Goal: Transaction & Acquisition: Download file/media

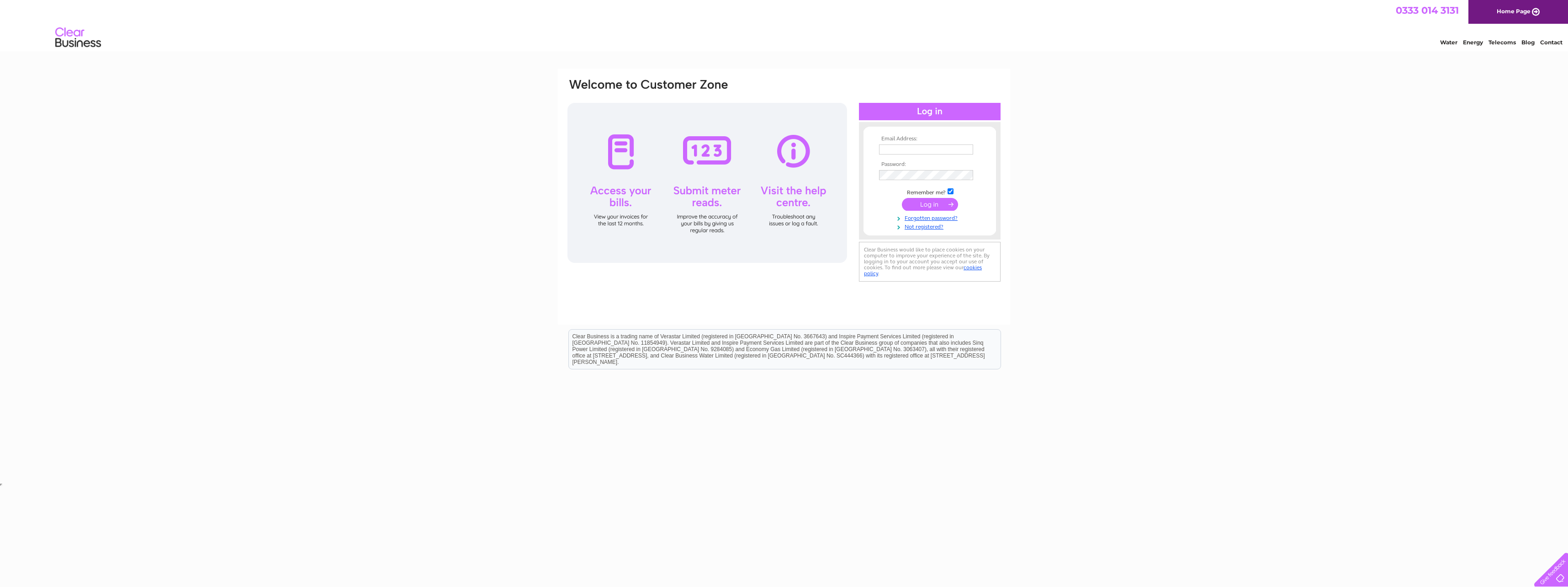
type input "andrew.fowler@hp.com"
click at [922, 203] on input "submit" at bounding box center [930, 204] width 56 height 13
click at [1132, 207] on div "Email Address: andrew.fowler@hp.com Password:" at bounding box center [784, 275] width 1568 height 412
click at [964, 148] on input "andrew.fowler@hp.com" at bounding box center [926, 150] width 95 height 11
click at [962, 144] on input "andrew.fowler@hp.com" at bounding box center [926, 150] width 95 height 11
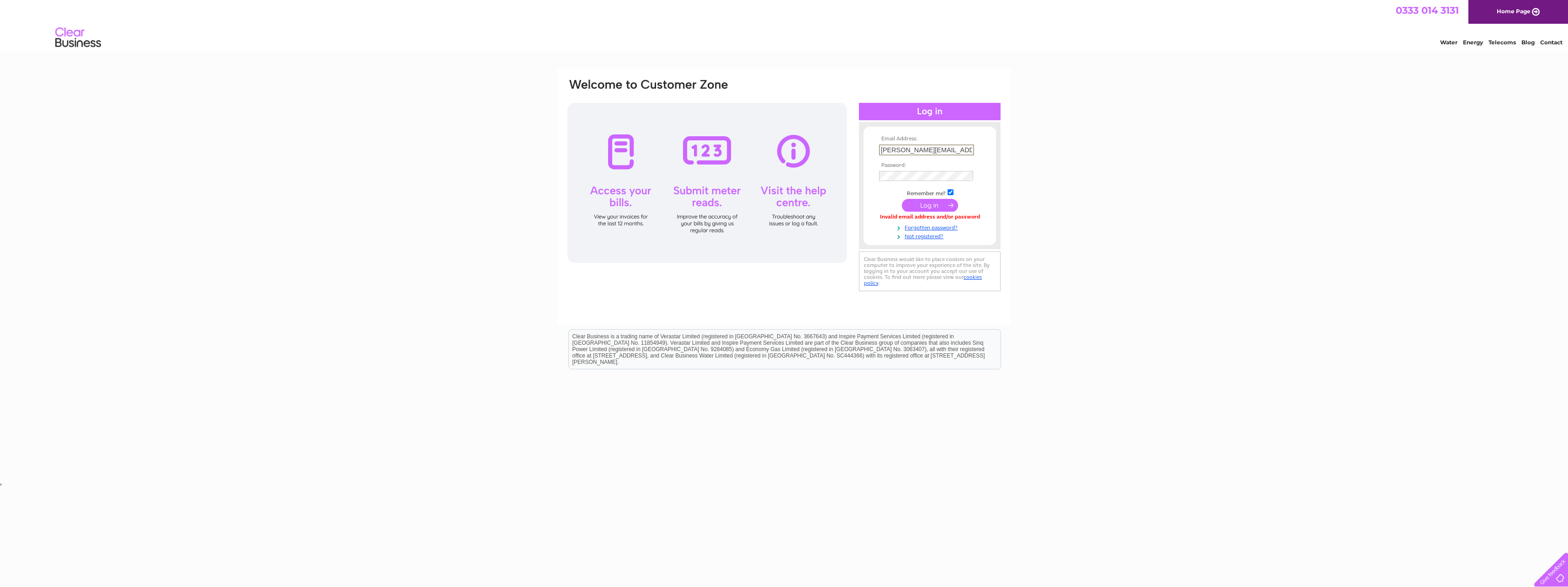
click at [966, 144] on input "andrew.fowler@hp.com" at bounding box center [926, 150] width 95 height 11
click at [975, 150] on td "andrew.fowler@hp.com" at bounding box center [929, 150] width 106 height 16
drag, startPoint x: 961, startPoint y: 149, endPoint x: 750, endPoint y: 153, distance: 211.0
click at [750, 153] on div "Email Address: andrew.fowler@hp.com Password:" at bounding box center [784, 186] width 435 height 216
type input "andrew.fowler@hp.com"
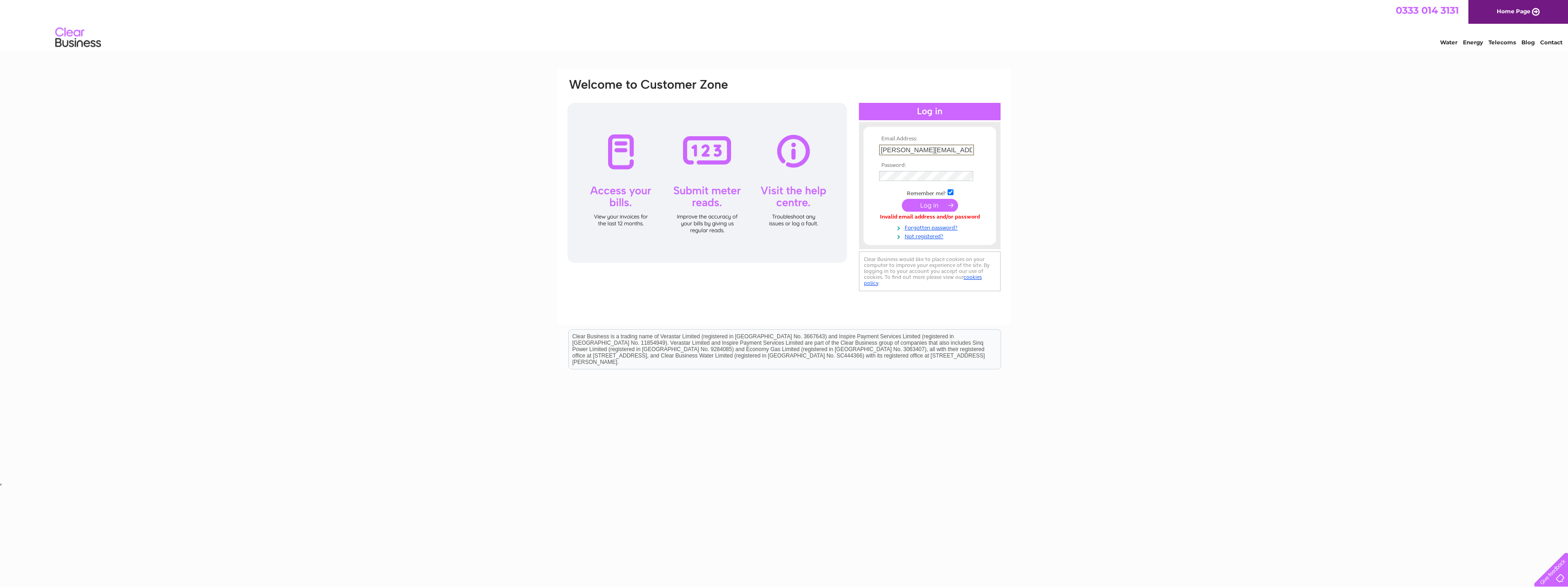
drag, startPoint x: 1136, startPoint y: 225, endPoint x: 1111, endPoint y: 221, distance: 25.3
click at [1132, 225] on div "Email Address: andrew.fowler@hp.com Password:" at bounding box center [784, 275] width 1568 height 412
click at [590, 169] on div "Email Address: andrew.fowler@hp.com Password:" at bounding box center [784, 186] width 435 height 216
click at [902, 199] on input "submit" at bounding box center [930, 205] width 56 height 13
click at [1199, 199] on div "Email Address: andrew.fowler@hp.com Password:" at bounding box center [784, 275] width 1568 height 412
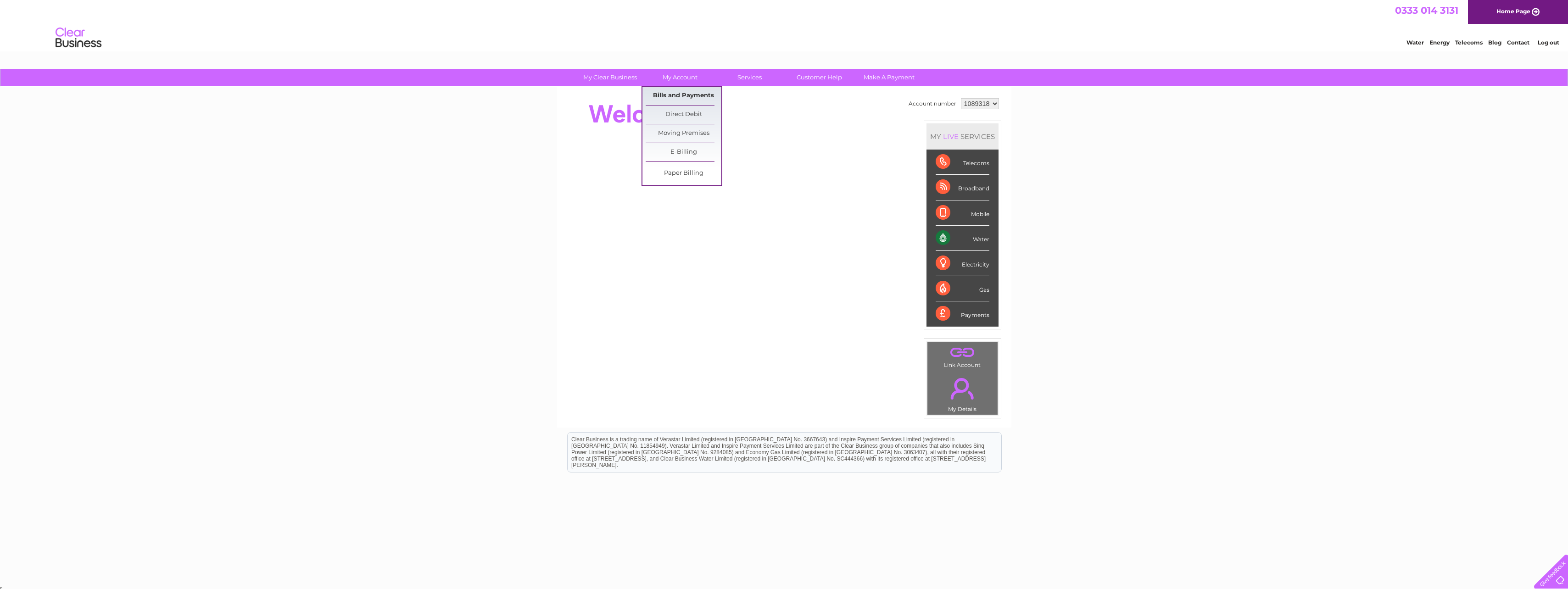
click at [678, 96] on link "Bills and Payments" at bounding box center [683, 96] width 76 height 18
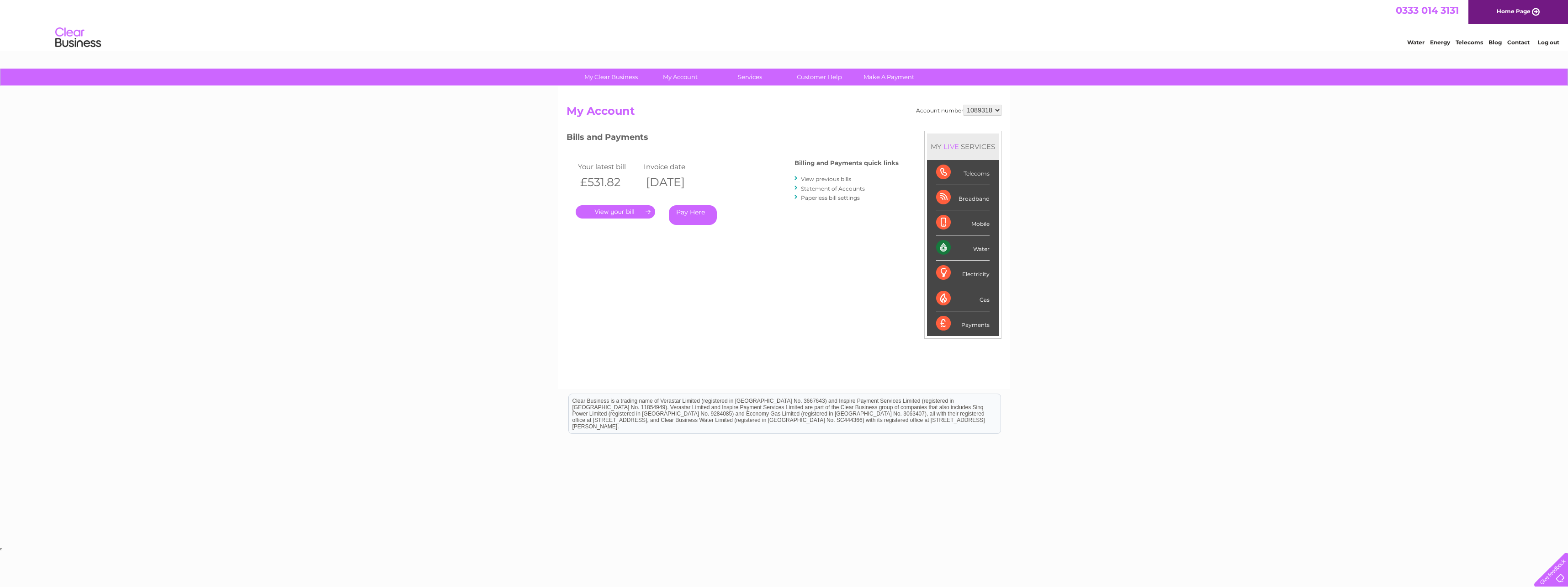
click at [611, 209] on link "." at bounding box center [615, 212] width 80 height 13
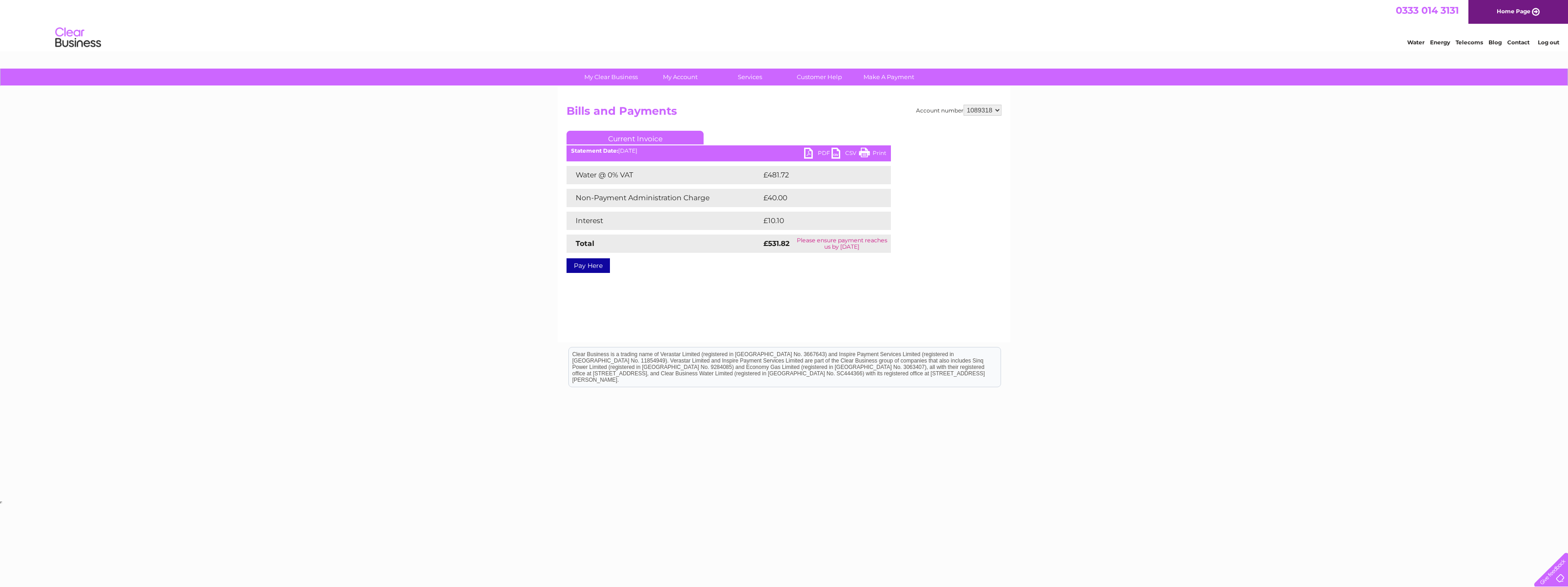
click at [818, 150] on link "PDF" at bounding box center [817, 154] width 27 height 13
click at [996, 272] on div "Account number 1089318 Bills and Payments Current Invoice PDF CSV Print £481.72" at bounding box center [783, 214] width 452 height 256
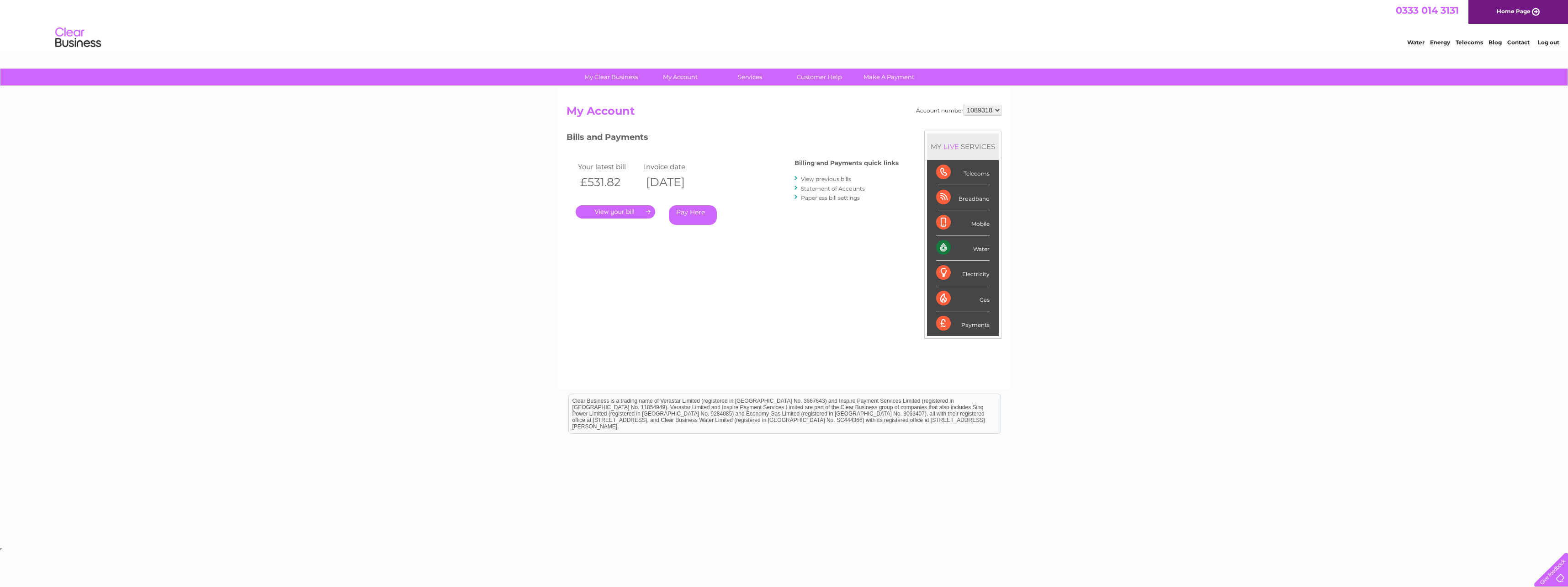
drag, startPoint x: 820, startPoint y: 178, endPoint x: 744, endPoint y: 240, distance: 98.1
click at [819, 179] on link "View previous bills" at bounding box center [826, 178] width 51 height 7
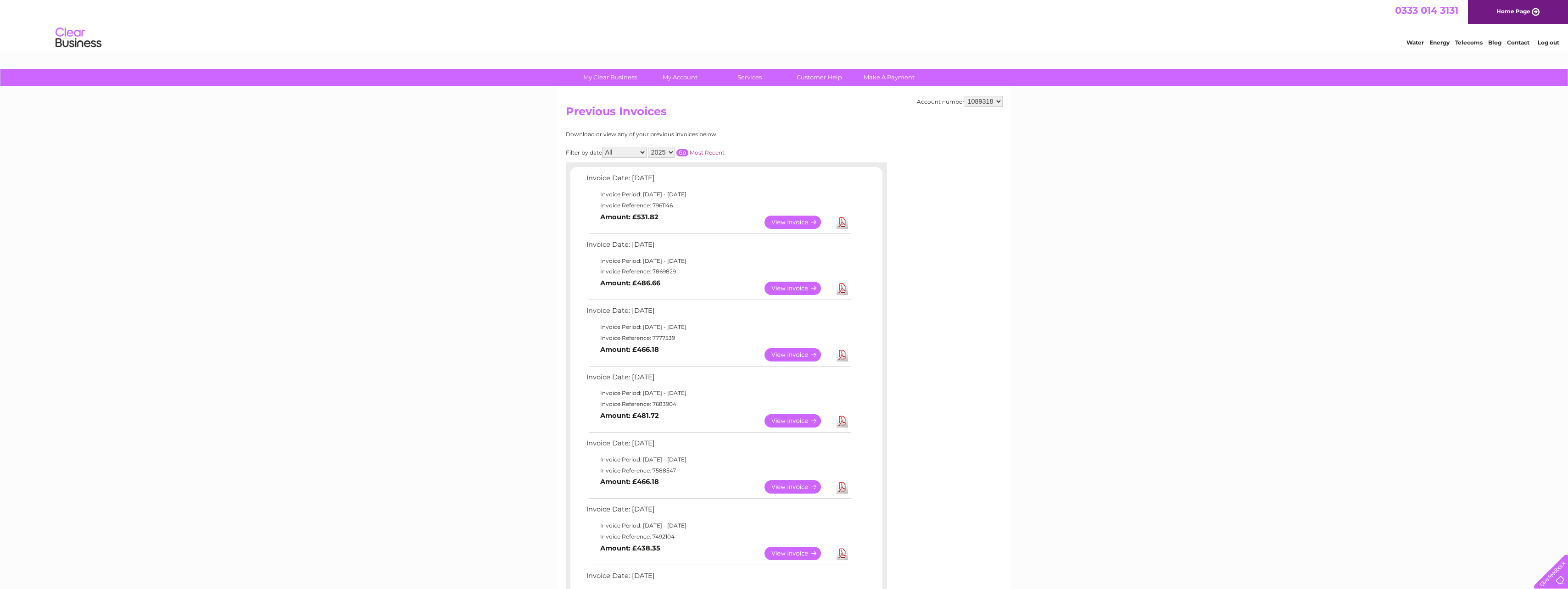
scroll to position [46, 0]
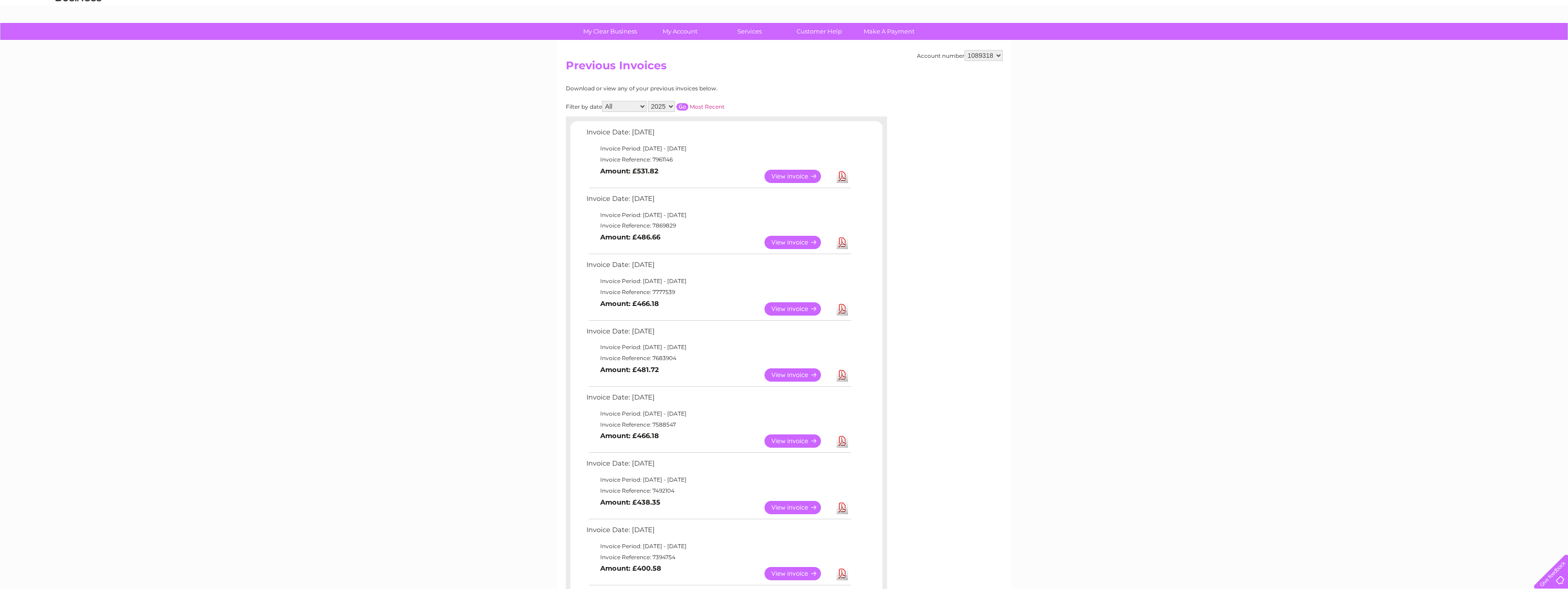
click at [792, 240] on link "View" at bounding box center [798, 243] width 67 height 13
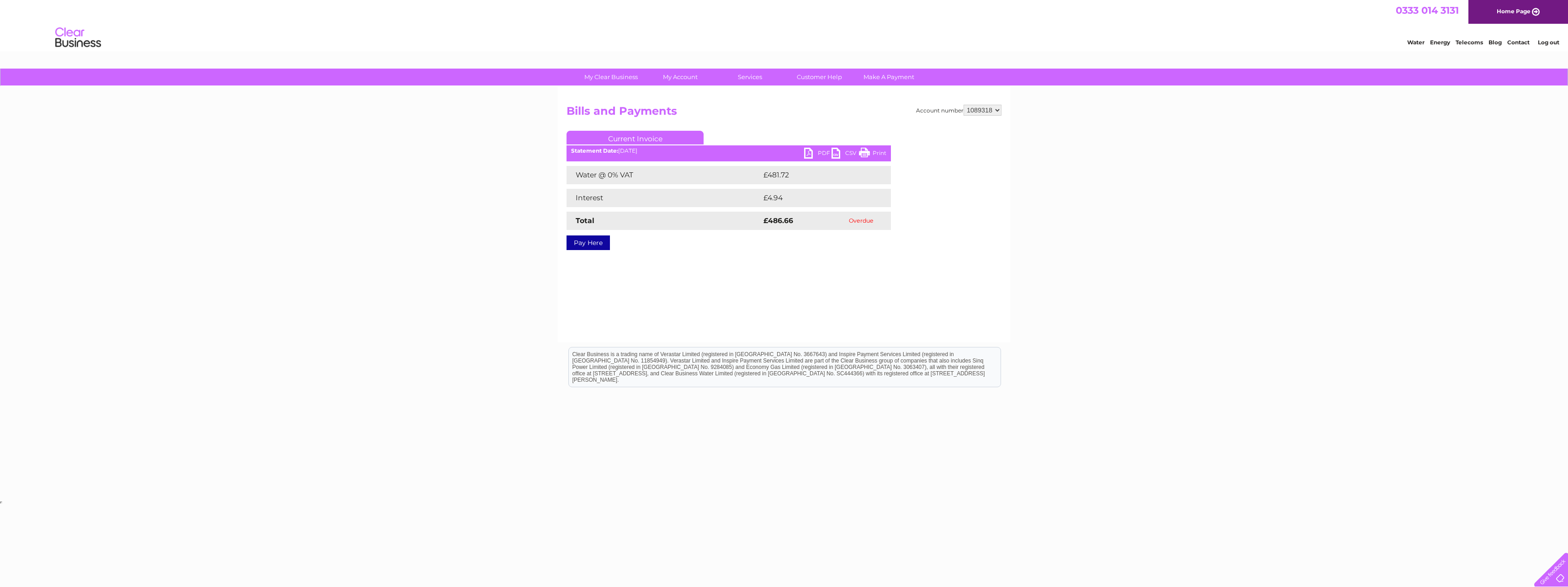
click at [810, 151] on link "PDF" at bounding box center [817, 154] width 27 height 13
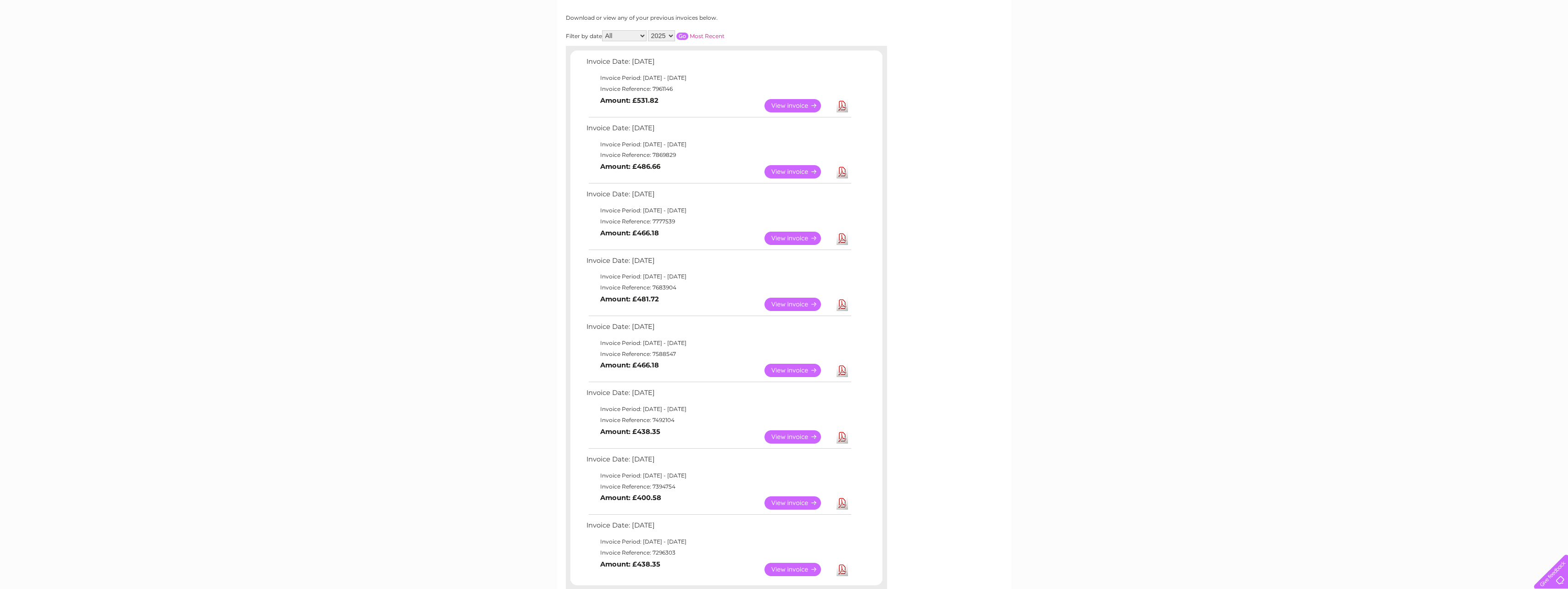
scroll to position [137, 0]
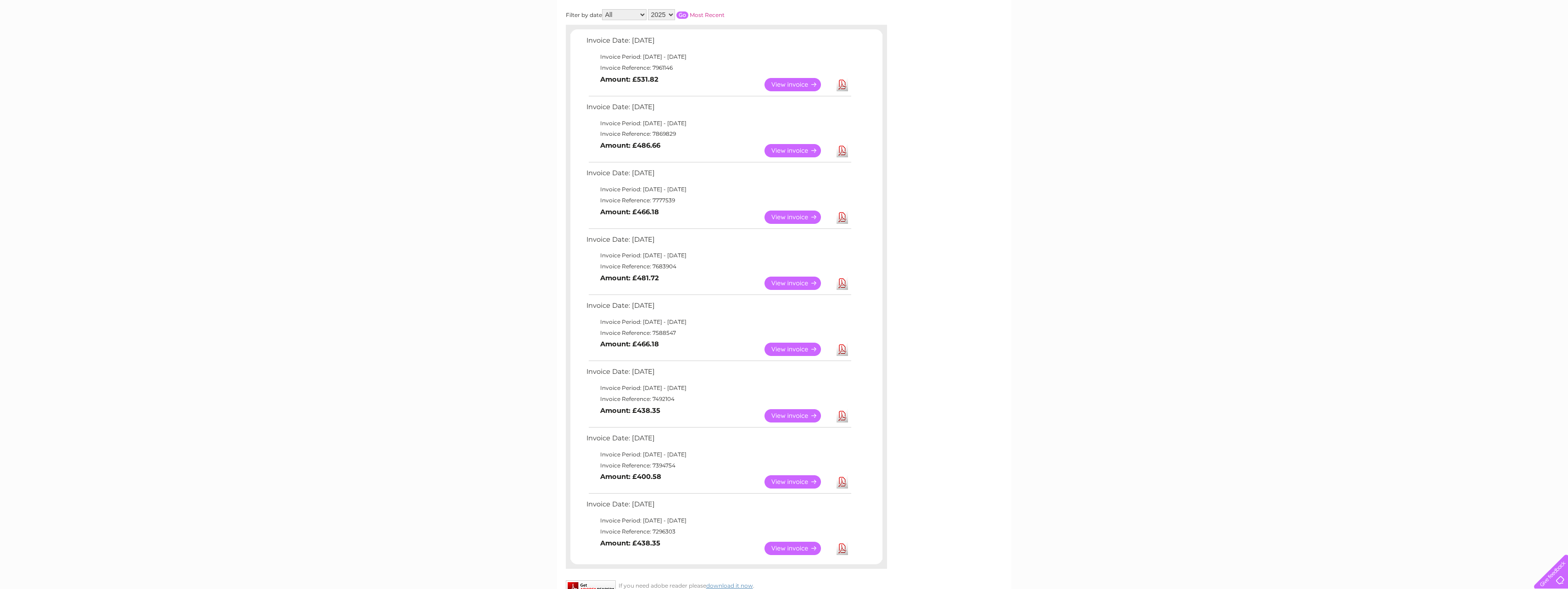
click at [842, 218] on link "Download" at bounding box center [842, 218] width 12 height 13
click at [1125, 232] on div "My Clear Business Login Details My Details My Preferences Link Account My Accou…" at bounding box center [784, 347] width 1568 height 833
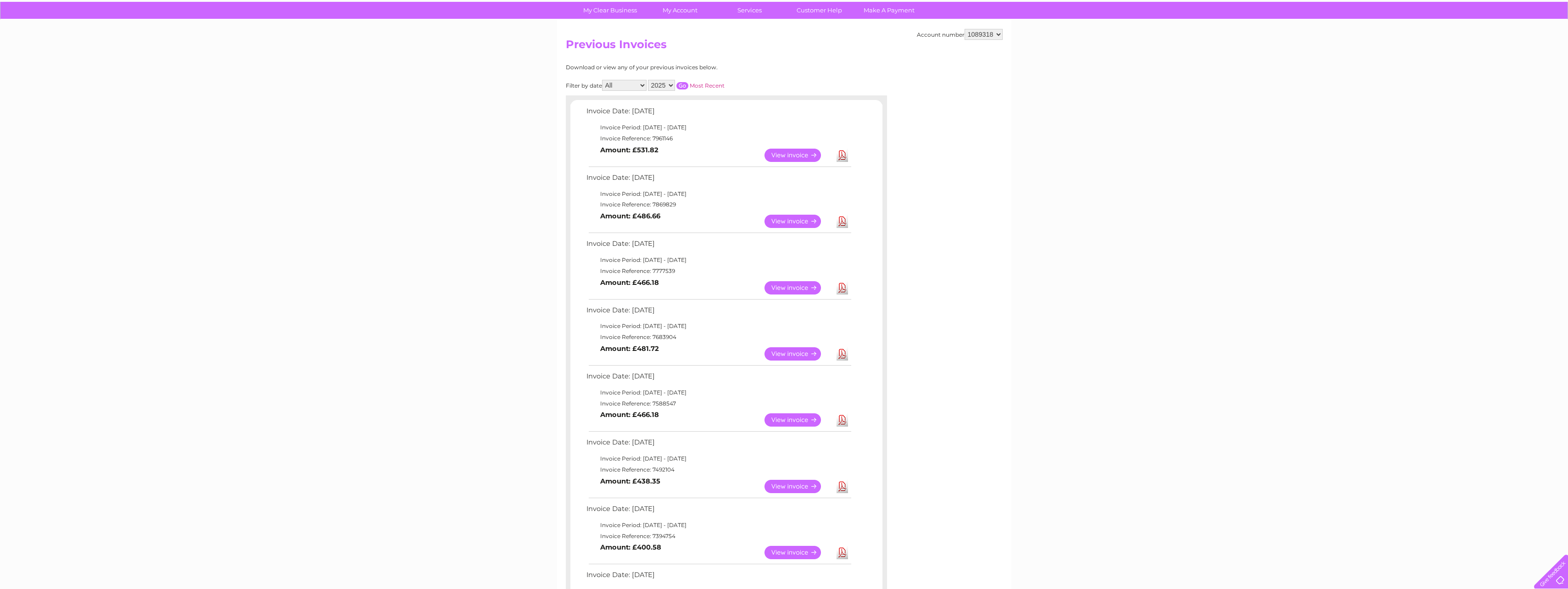
scroll to position [0, 0]
